Goal: Task Accomplishment & Management: Manage account settings

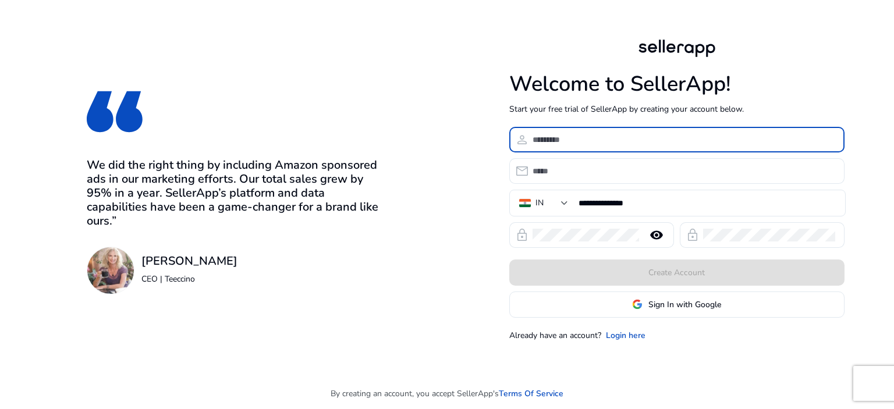
click at [627, 144] on input at bounding box center [684, 139] width 303 height 13
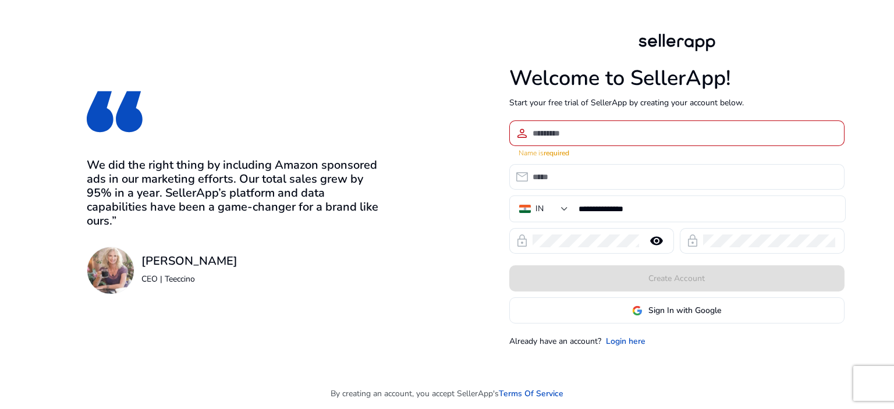
drag, startPoint x: 834, startPoint y: 1, endPoint x: 876, endPoint y: 65, distance: 76.6
click at [876, 65] on div "**********" at bounding box center [677, 189] width 447 height 378
click at [664, 137] on input at bounding box center [684, 133] width 303 height 13
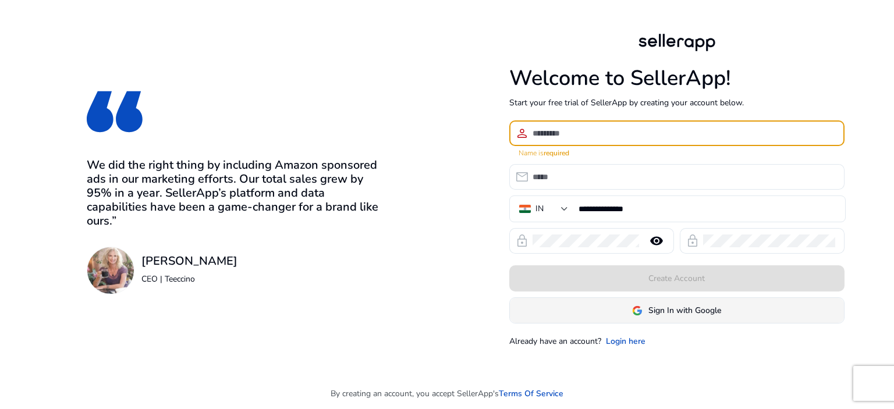
click at [717, 309] on span "Sign In with Google" at bounding box center [685, 311] width 73 height 12
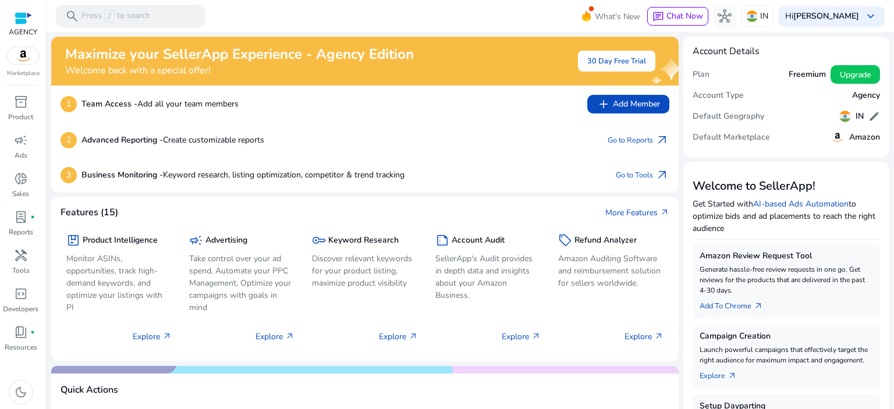
click at [504, 118] on div "1 Team Access - Add all your team members add Add Member" at bounding box center [365, 104] width 628 height 37
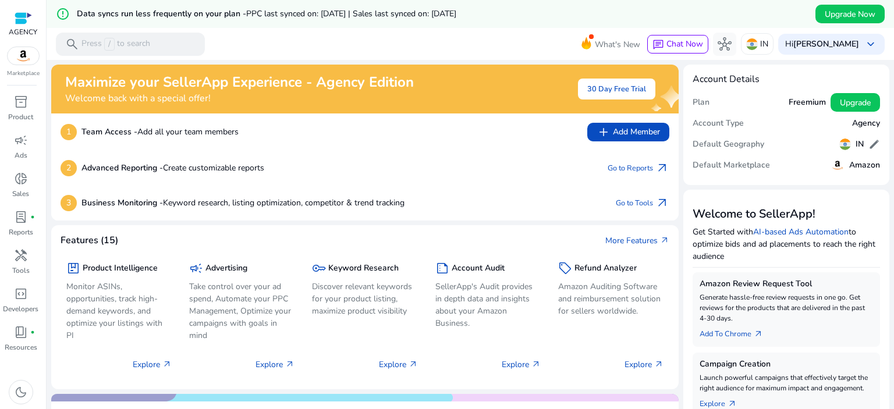
click at [473, 167] on div "2 Advanced Reporting - Create customizable reports Go to Reports arrow_outward" at bounding box center [365, 168] width 609 height 16
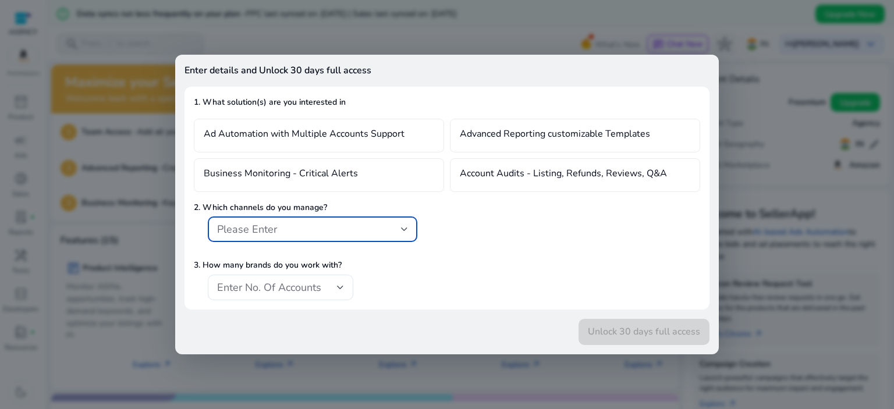
click at [536, 34] on div at bounding box center [447, 204] width 894 height 409
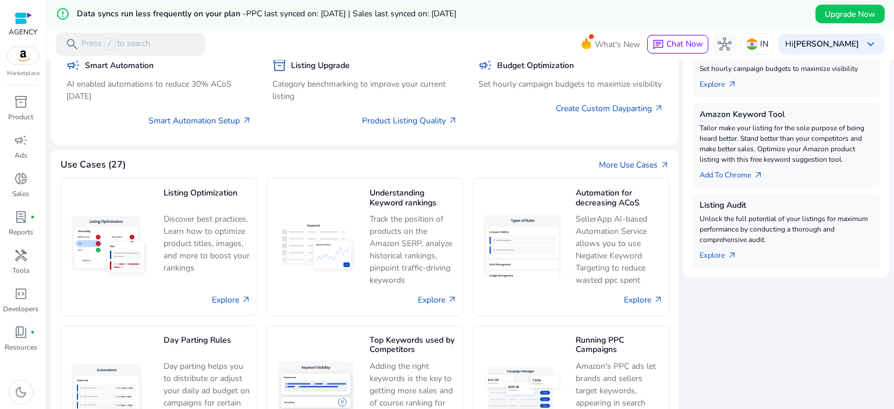
scroll to position [349, 0]
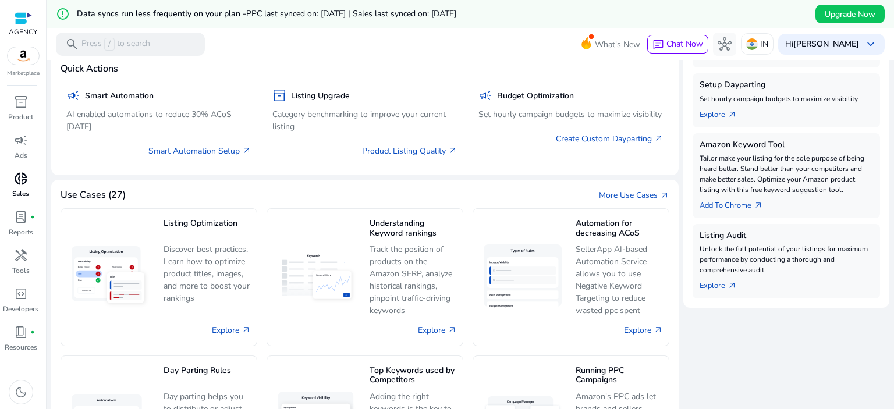
click at [31, 179] on div "donut_small" at bounding box center [21, 178] width 33 height 19
